Goal: Register for event/course

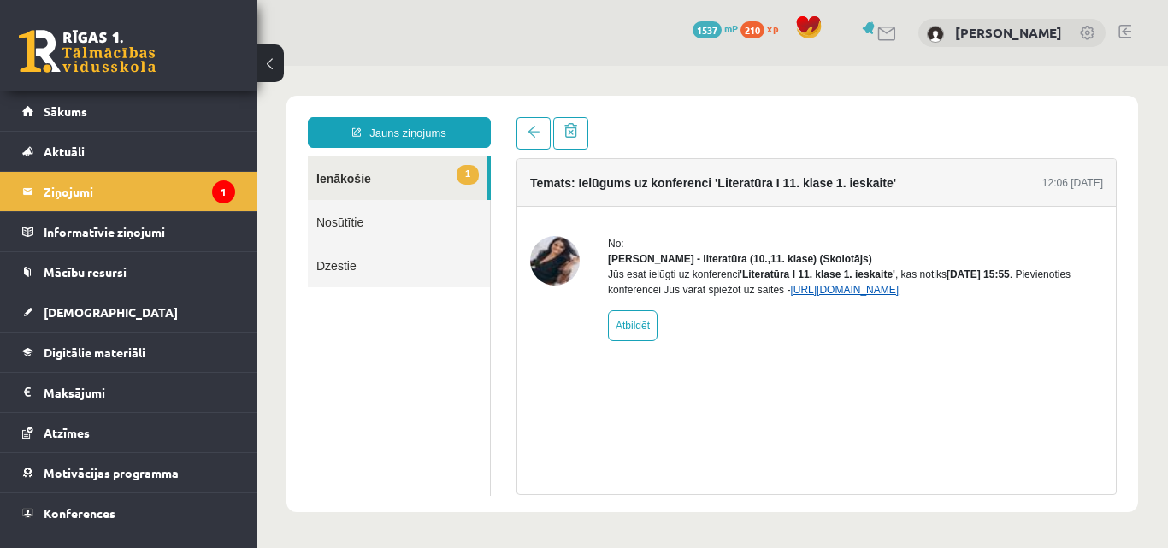
click at [899, 296] on link "https://eskola.r1tv.lv/conferences/5035/join" at bounding box center [844, 290] width 109 height 12
click at [872, 296] on link "https://eskola.r1tv.lv/conferences/5035/join" at bounding box center [844, 290] width 109 height 12
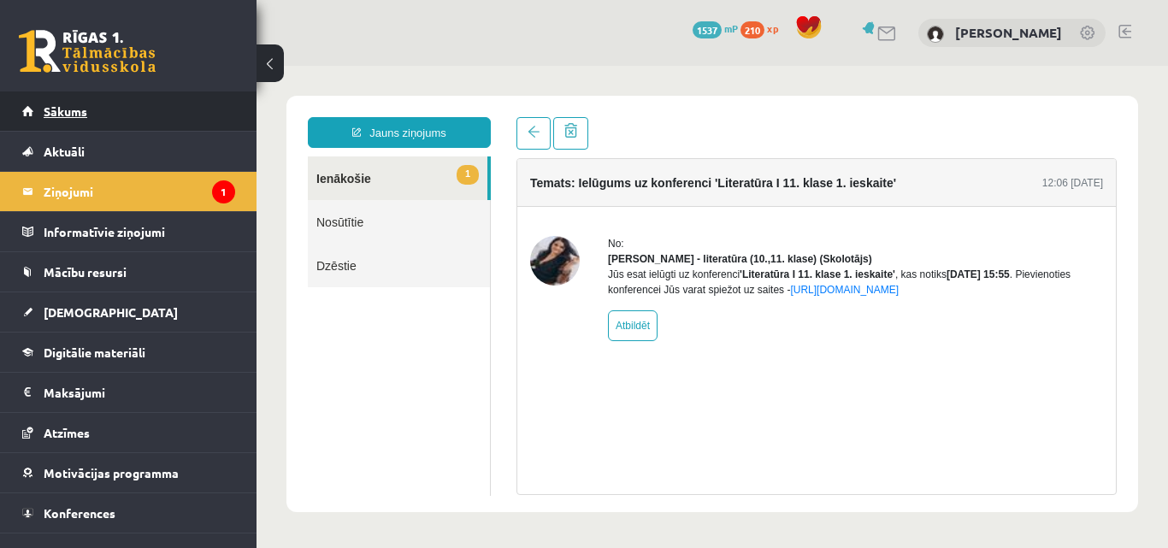
click at [174, 128] on link "Sākums" at bounding box center [128, 111] width 213 height 39
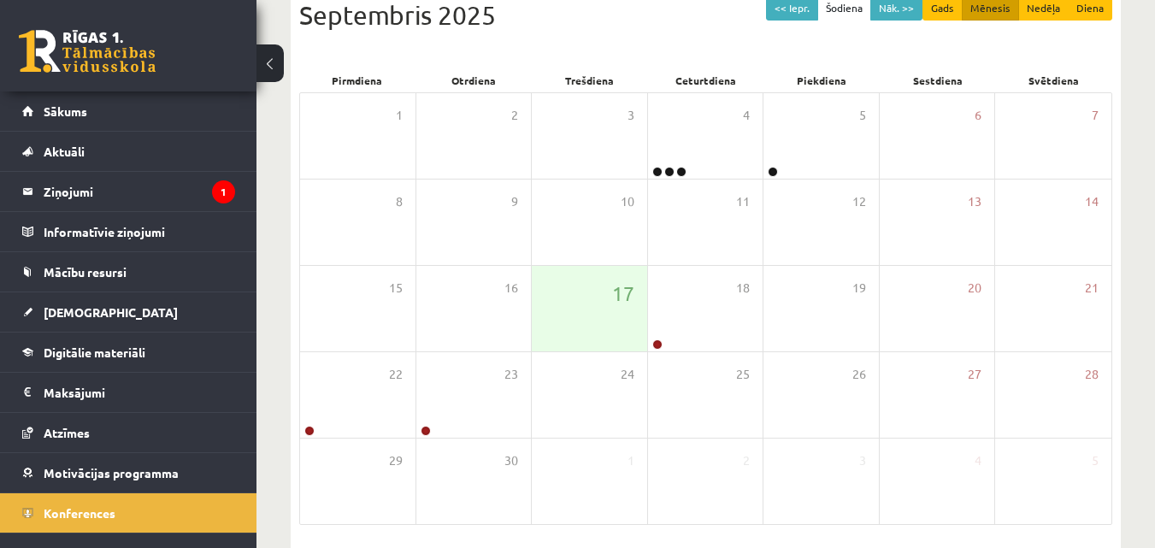
scroll to position [295, 0]
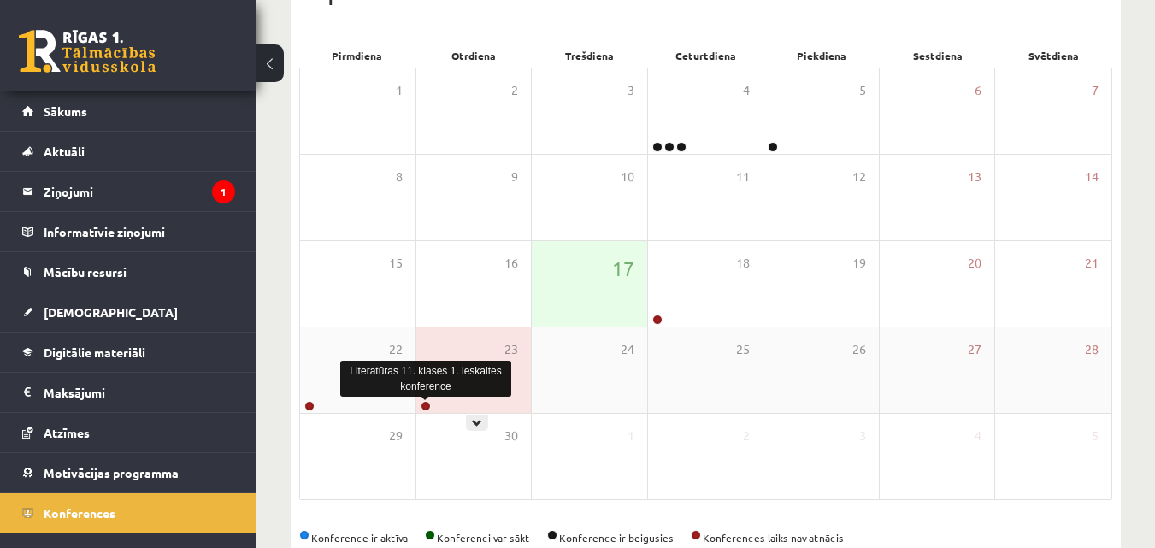
click at [424, 405] on link at bounding box center [426, 406] width 10 height 10
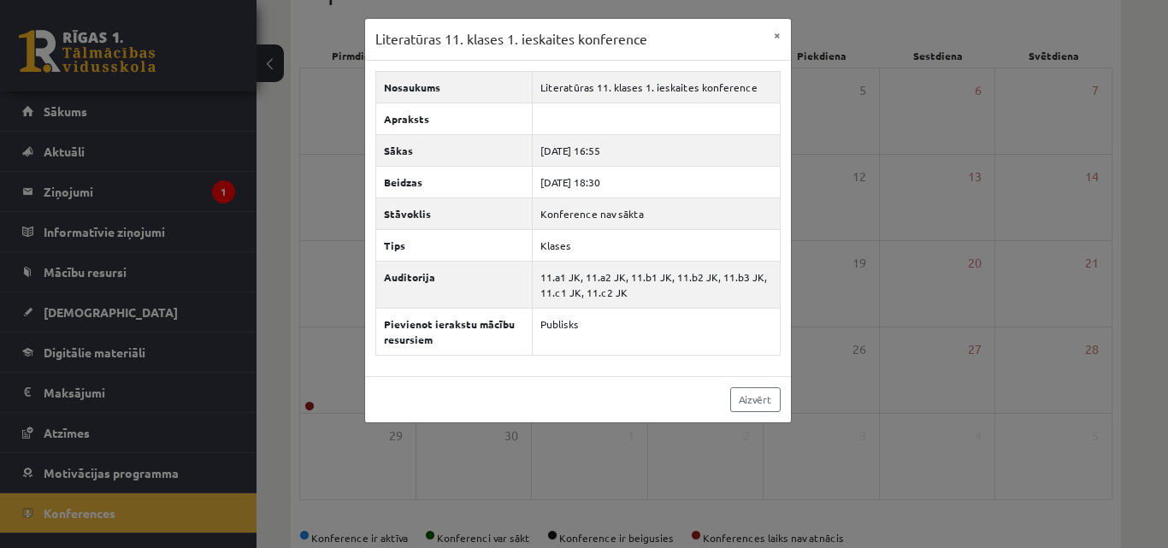
click at [599, 464] on div "Literatūras 11. klases 1. ieskaites konference × Nosaukums Literatūras 11. klas…" at bounding box center [584, 274] width 1168 height 548
